Goal: Information Seeking & Learning: Learn about a topic

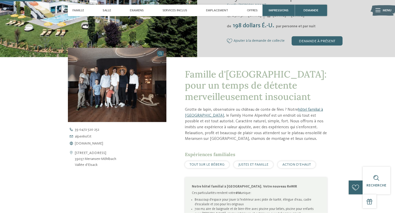
scroll to position [81, 0]
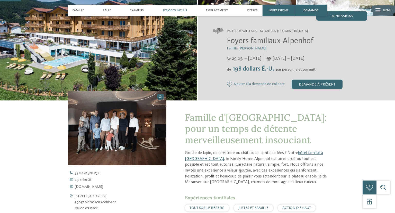
click at [170, 10] on span "Services inclus" at bounding box center [174, 10] width 25 height 4
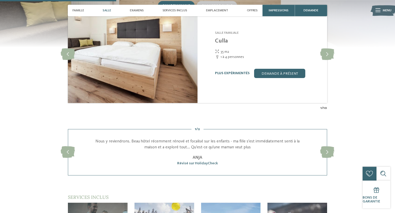
scroll to position [457, 0]
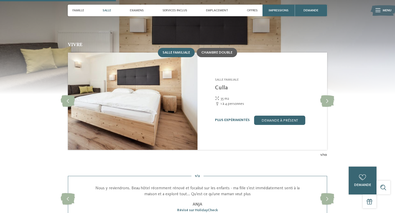
click at [216, 54] on span "Chambre double" at bounding box center [216, 53] width 31 height 4
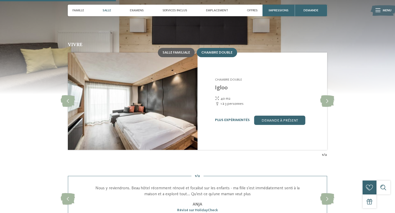
click at [179, 54] on span "Salle familiale" at bounding box center [176, 53] width 28 height 4
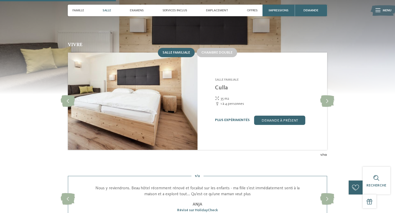
click at [147, 114] on img at bounding box center [133, 100] width 130 height 97
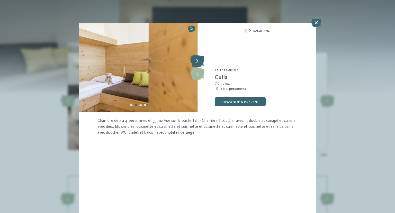
click at [199, 60] on icon at bounding box center [197, 62] width 14 height 12
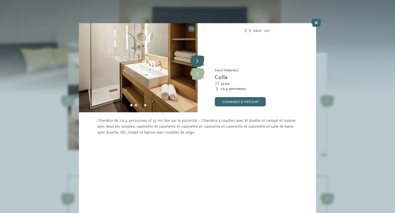
click at [198, 60] on icon at bounding box center [197, 62] width 14 height 12
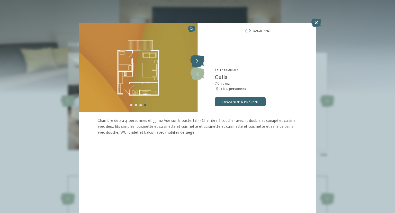
click at [198, 62] on icon at bounding box center [197, 62] width 14 height 12
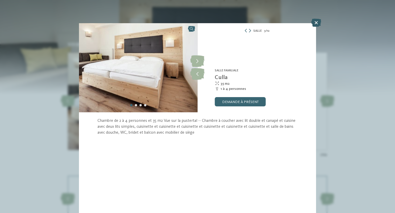
click at [314, 24] on icon at bounding box center [316, 23] width 10 height 8
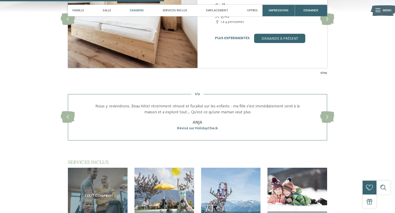
scroll to position [538, 0]
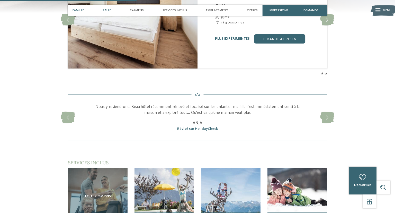
click at [75, 10] on span "Famille" at bounding box center [79, 10] width 12 height 4
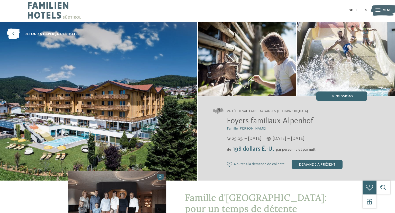
scroll to position [0, 0]
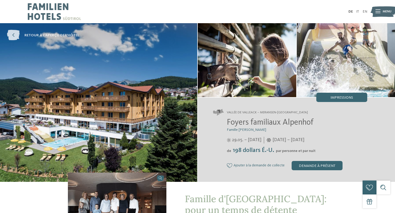
click at [14, 35] on icon at bounding box center [13, 35] width 13 height 11
